Goal: Find specific page/section: Find specific page/section

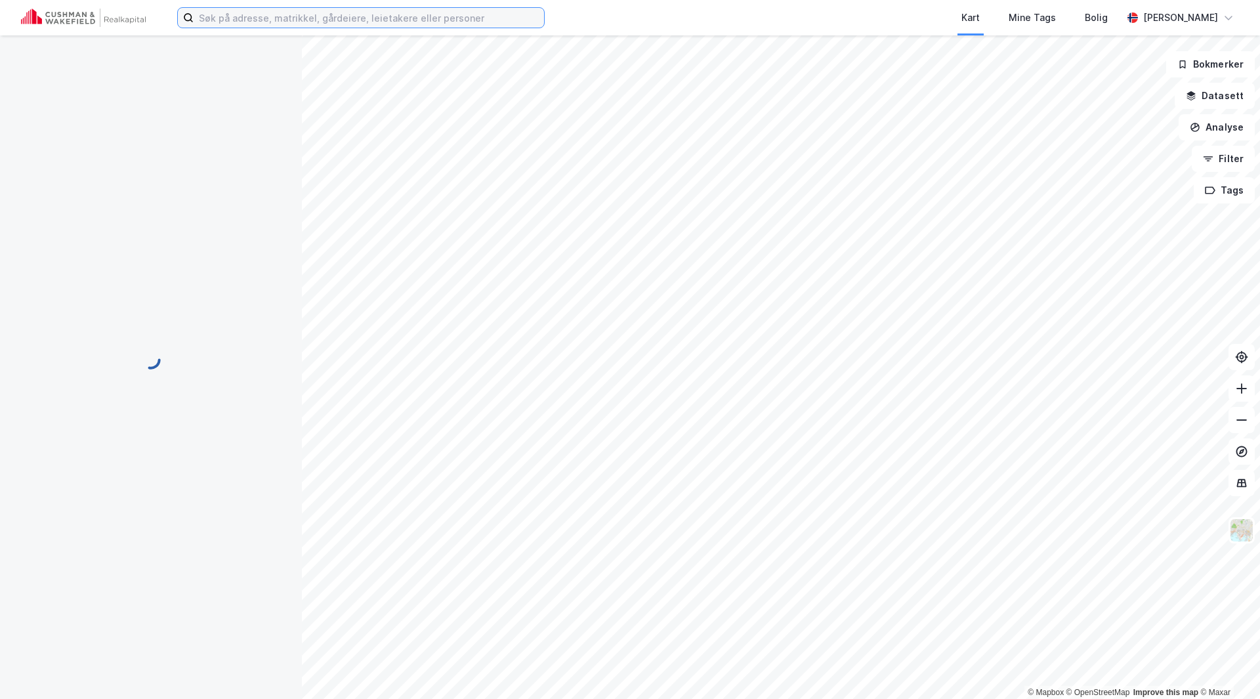
click at [371, 16] on input at bounding box center [369, 18] width 350 height 20
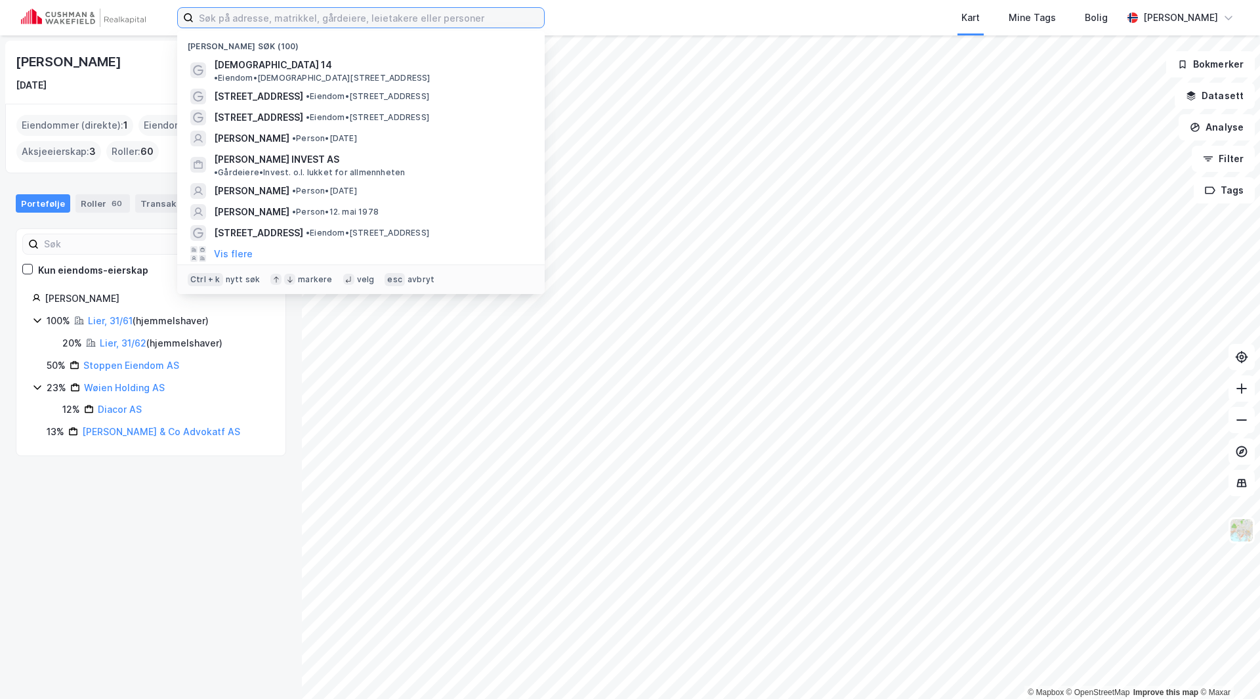
paste input "Gamle Drammensvei 152-"
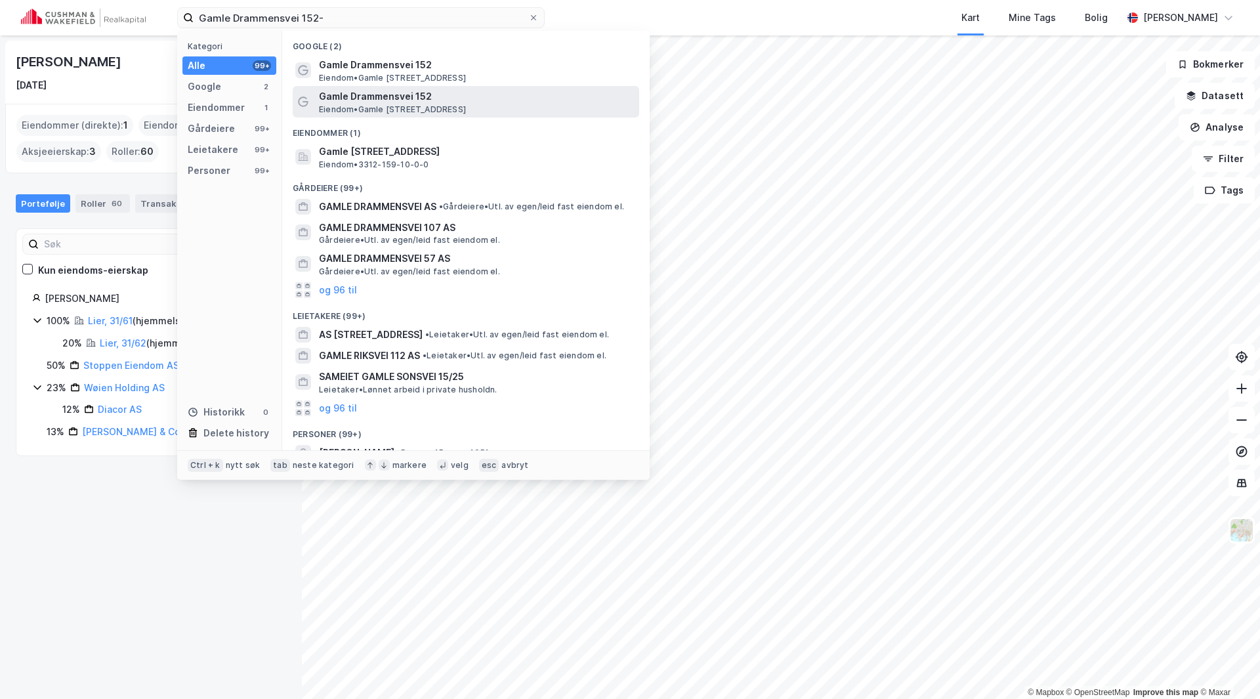
click at [497, 89] on span "Gamle Drammensvei 152" at bounding box center [476, 97] width 315 height 16
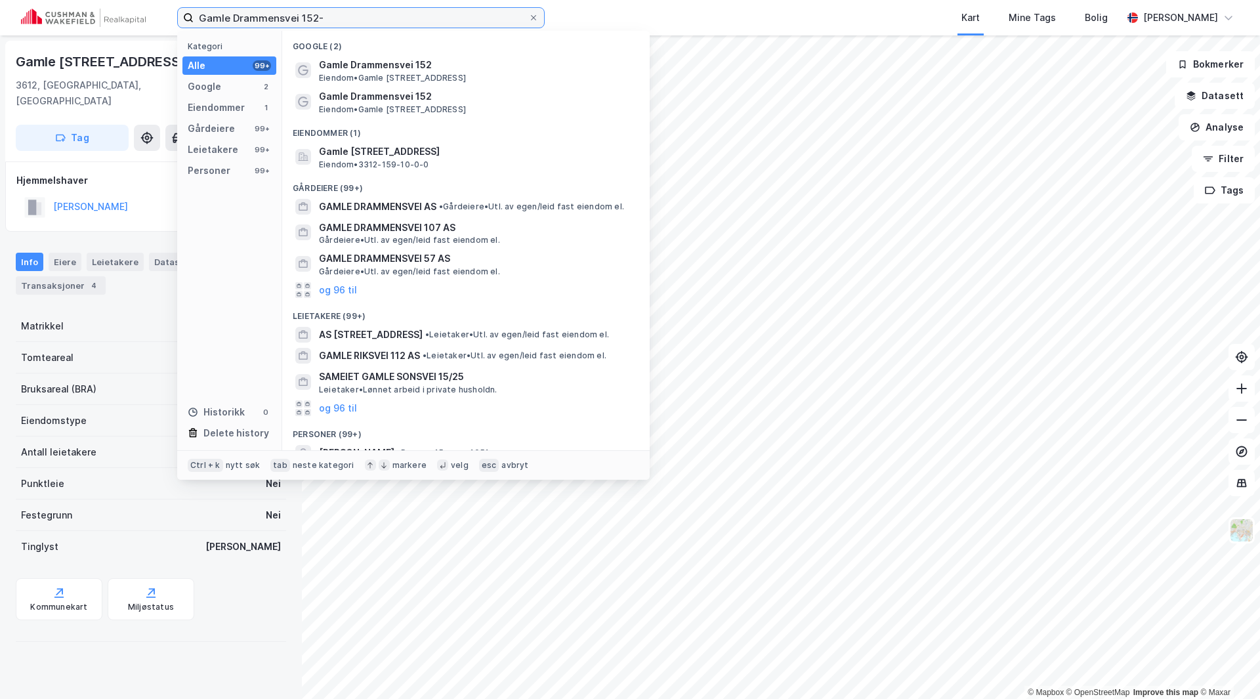
click at [344, 16] on input "Gamle Drammensvei 152-" at bounding box center [361, 18] width 335 height 20
type input "Gamle Drammensvei 152"
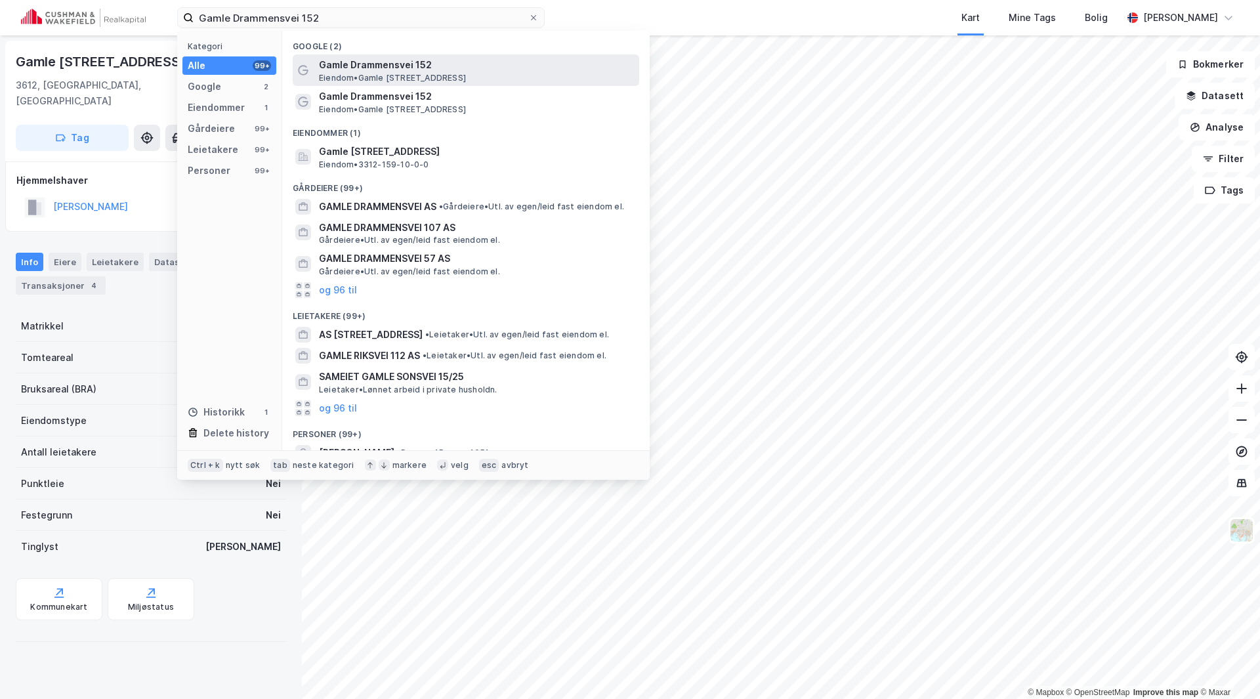
click at [373, 65] on span "Gamle Drammensvei 152" at bounding box center [476, 65] width 315 height 16
